Goal: Transaction & Acquisition: Book appointment/travel/reservation

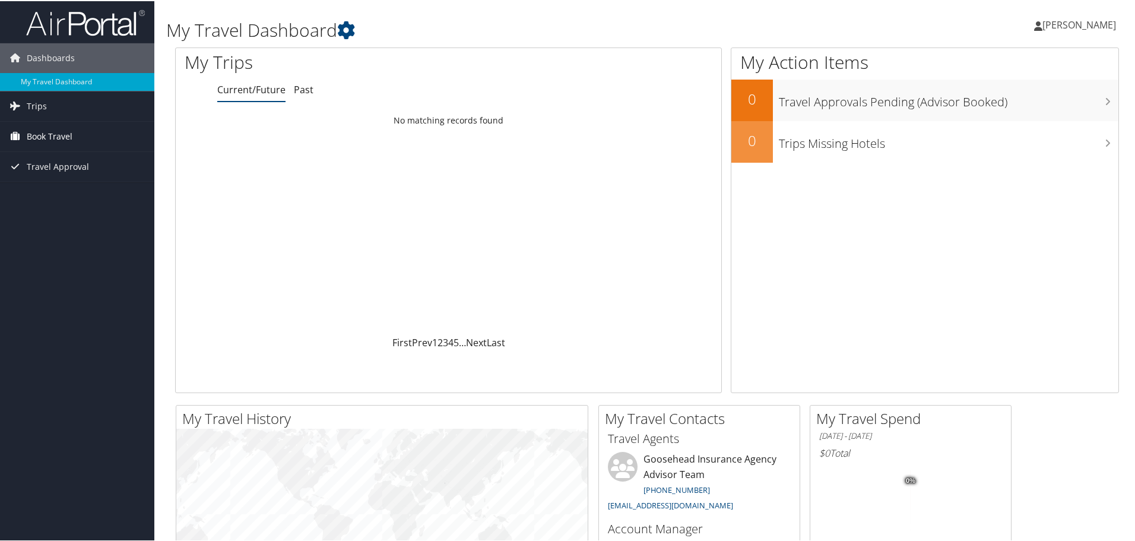
click at [42, 135] on span "Book Travel" at bounding box center [50, 135] width 46 height 30
click at [59, 190] on link "Book/Manage Online Trips" at bounding box center [77, 195] width 154 height 18
